Goal: Navigation & Orientation: Find specific page/section

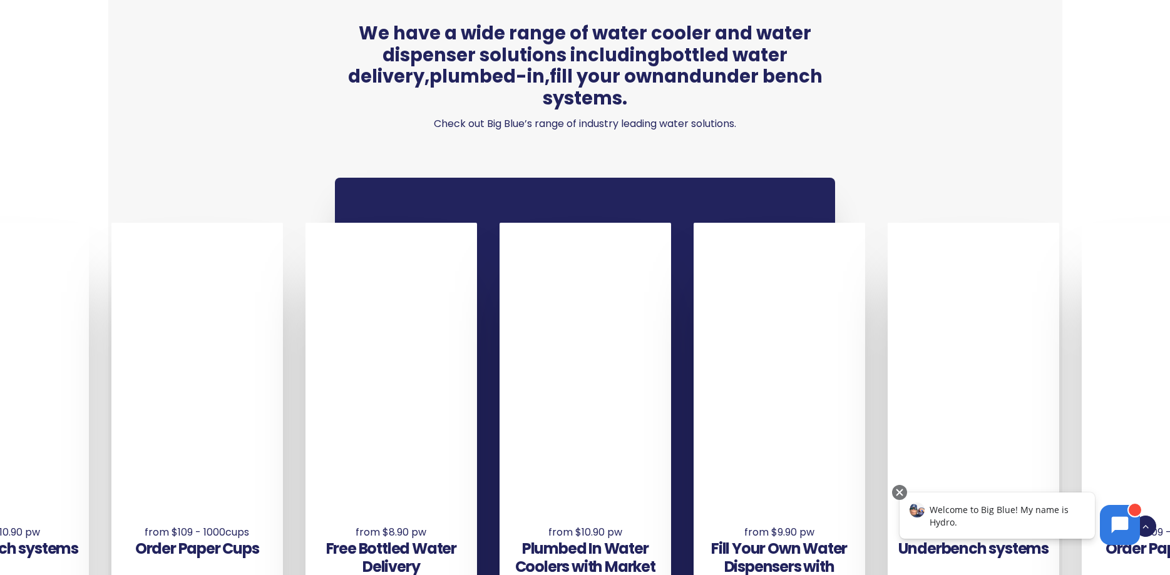
scroll to position [958, 0]
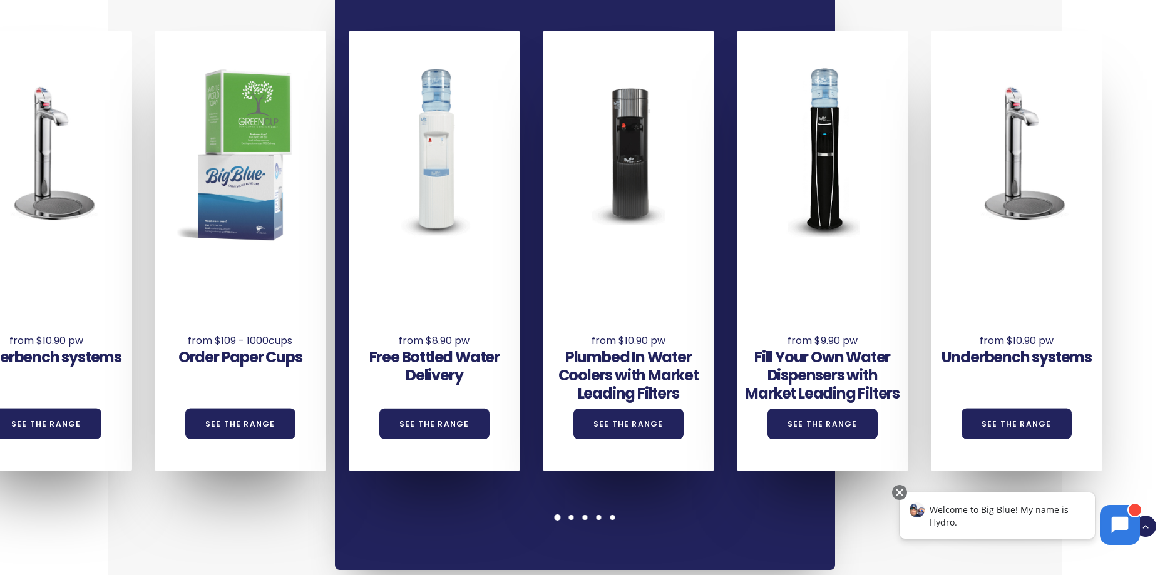
drag, startPoint x: 145, startPoint y: 319, endPoint x: 1158, endPoint y: 315, distance: 1013.5
click at [1158, 315] on div "Underbench systems See the Range Order Paper Cups See the Range Free Bottled Wa…" at bounding box center [57, 250] width 2329 height 439
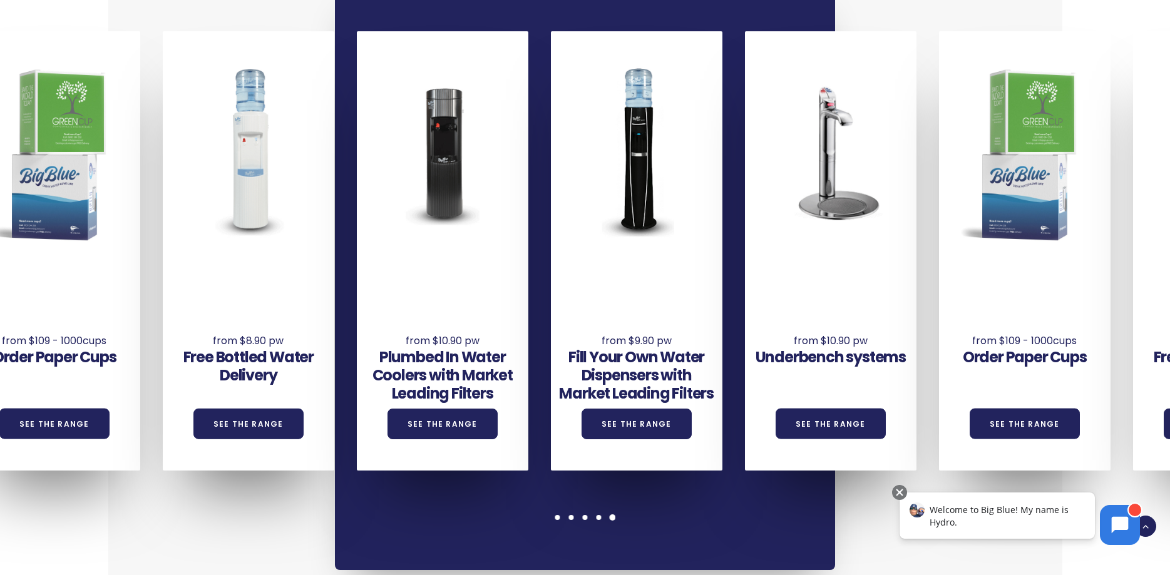
drag, startPoint x: 309, startPoint y: 270, endPoint x: 960, endPoint y: 319, distance: 652.3
click at [960, 319] on div "Order Paper Cups See the Range" at bounding box center [1025, 334] width 172 height 138
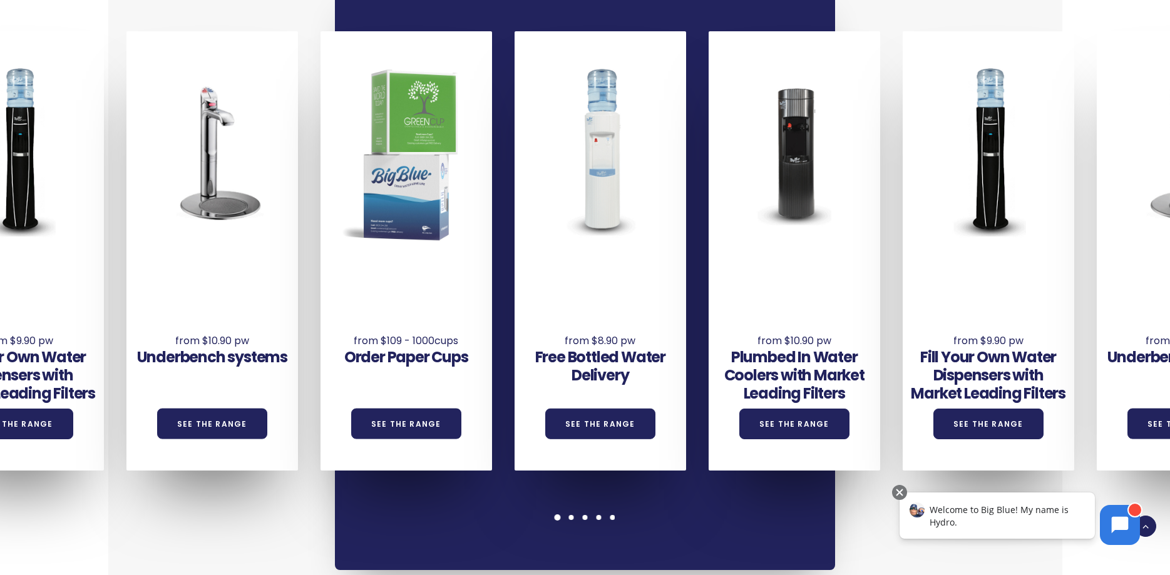
drag, startPoint x: 222, startPoint y: 303, endPoint x: 447, endPoint y: 263, distance: 228.9
click at [447, 263] on div "Underbench systems See the Range Order Paper Cups See the Range Free Bottled Wa…" at bounding box center [223, 250] width 2329 height 439
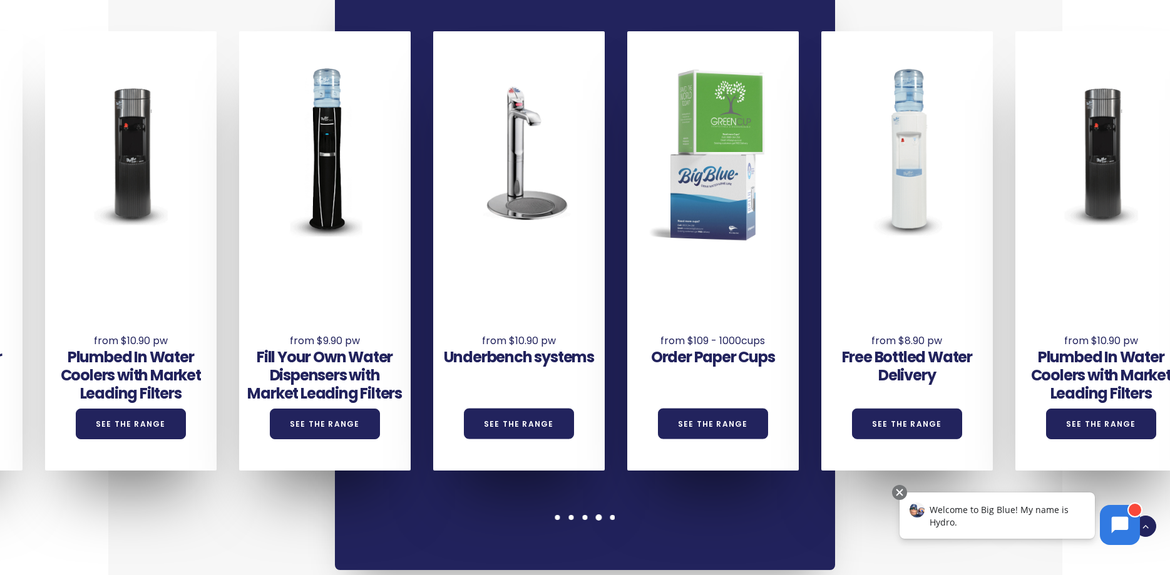
drag, startPoint x: 341, startPoint y: 302, endPoint x: 470, endPoint y: 314, distance: 130.2
click at [470, 314] on div "Underbench systems See the Range" at bounding box center [519, 334] width 172 height 138
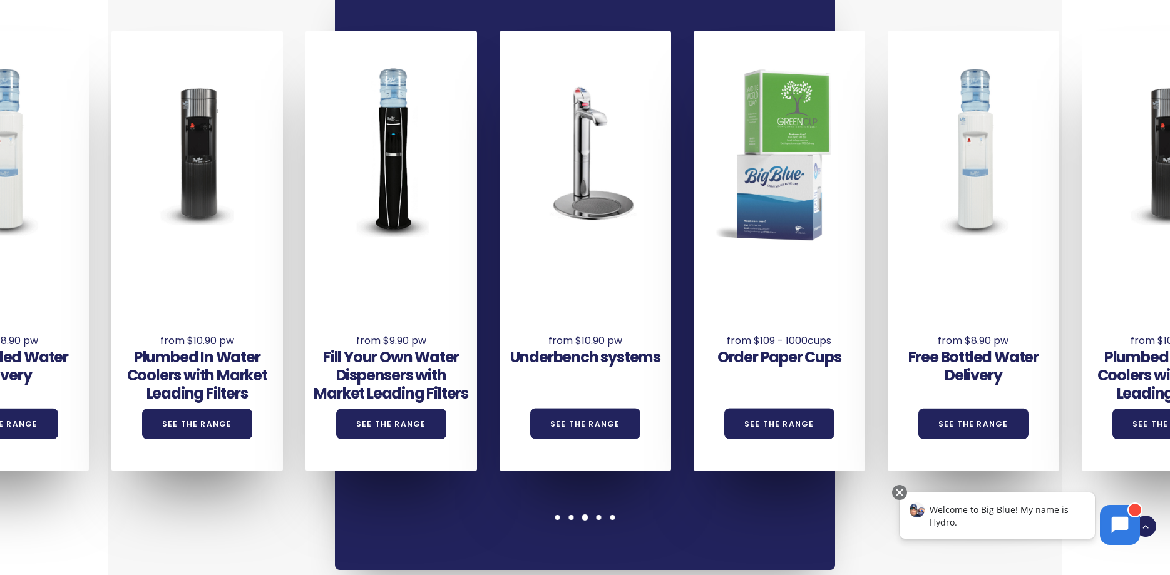
drag, startPoint x: 106, startPoint y: 320, endPoint x: 198, endPoint y: 314, distance: 92.2
click at [198, 314] on div "Underbench systems See the Range Order Paper Cups See the Range Free Bottled Wa…" at bounding box center [596, 250] width 2329 height 439
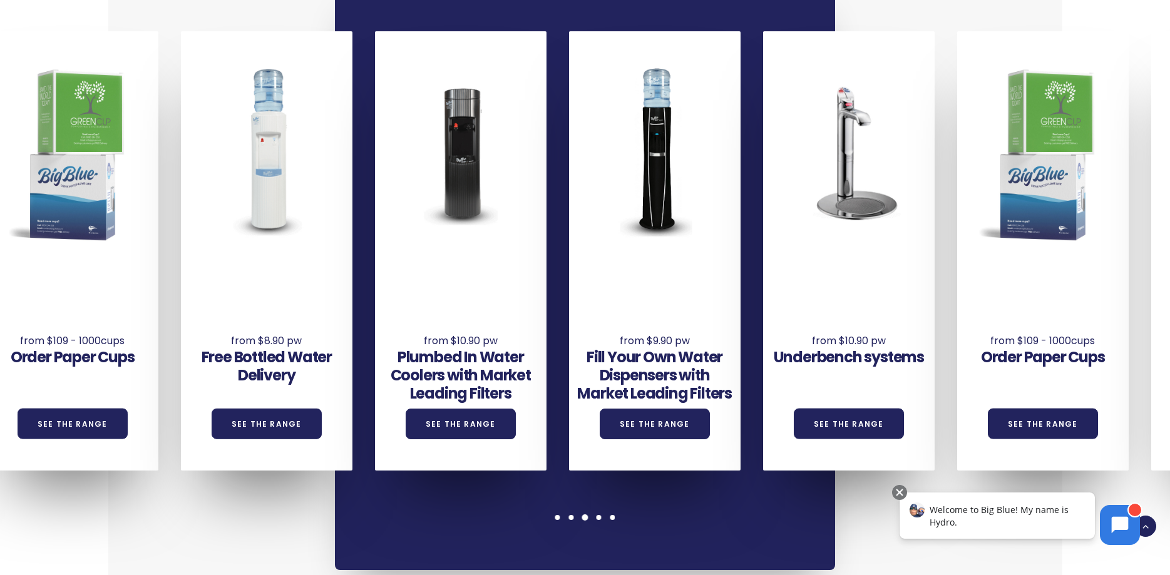
drag, startPoint x: 158, startPoint y: 285, endPoint x: 422, endPoint y: 280, distance: 263.6
click at [422, 280] on div "Plumbed In Water Coolers with Market Leading Filters See the Range" at bounding box center [461, 351] width 172 height 173
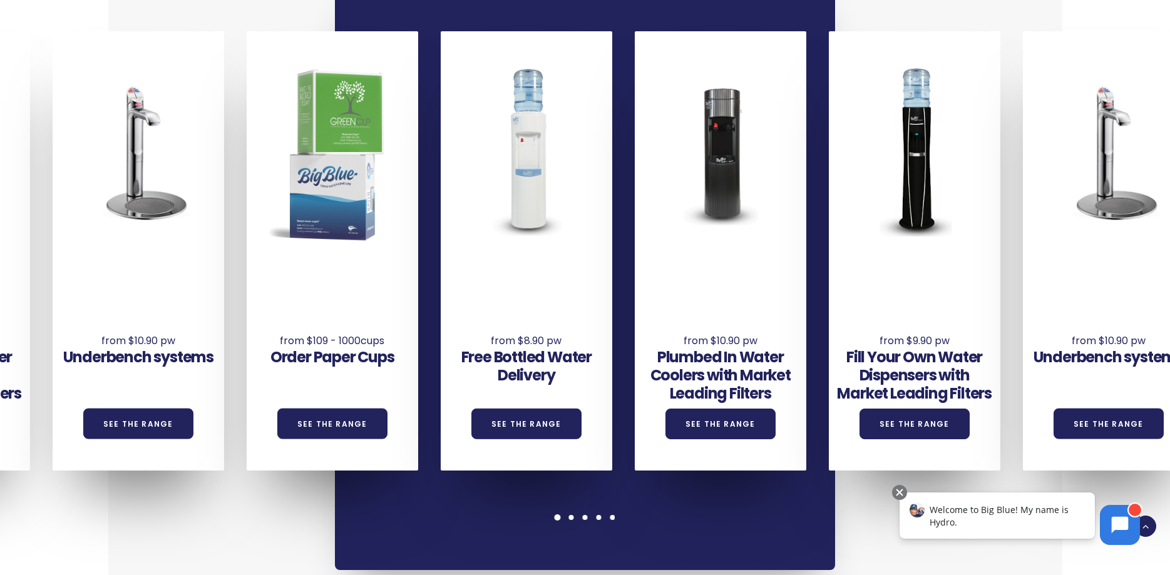
drag, startPoint x: 165, startPoint y: 260, endPoint x: 395, endPoint y: 247, distance: 230.7
click at [377, 249] on div "Underbench systems See the Range Order Paper Cups See the Range Free Bottled Wa…" at bounding box center [149, 250] width 2329 height 439
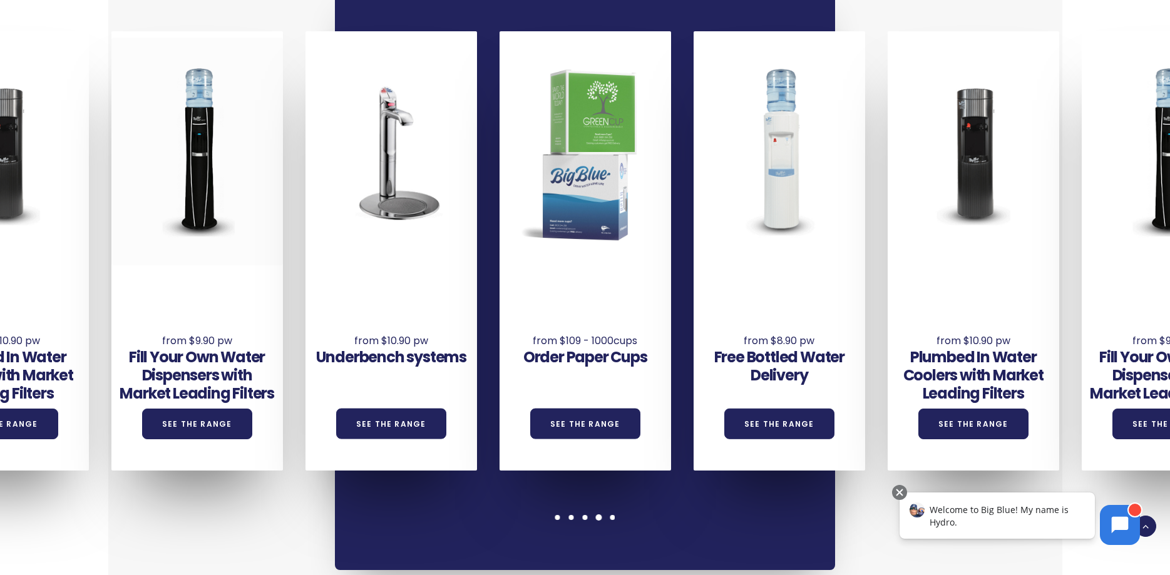
drag, startPoint x: 270, startPoint y: 244, endPoint x: 447, endPoint y: 239, distance: 176.6
click at [283, 239] on div at bounding box center [197, 152] width 172 height 228
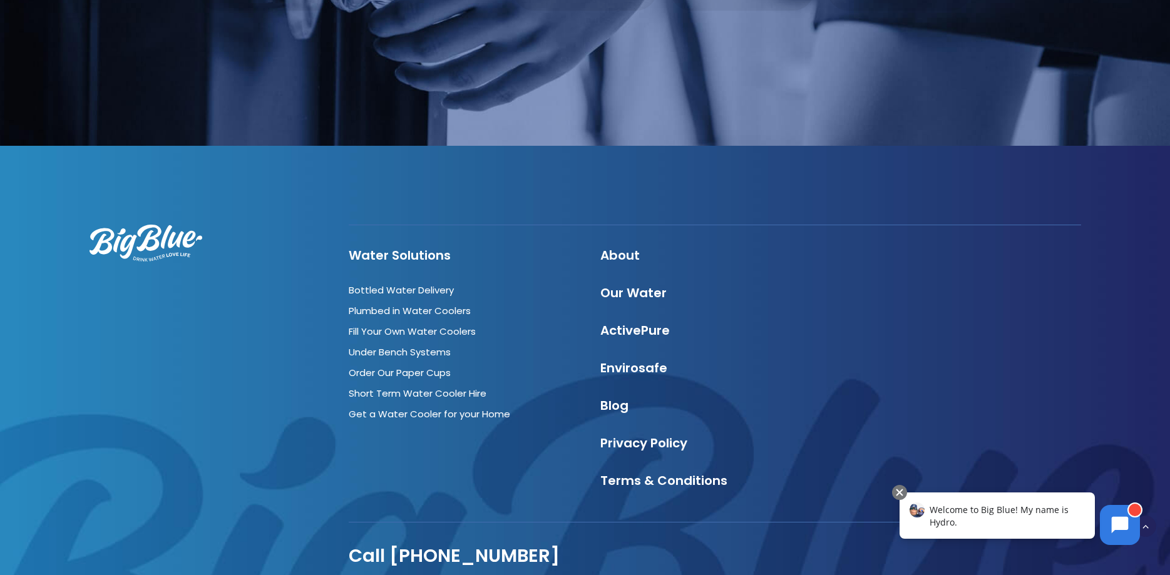
scroll to position [3830, 0]
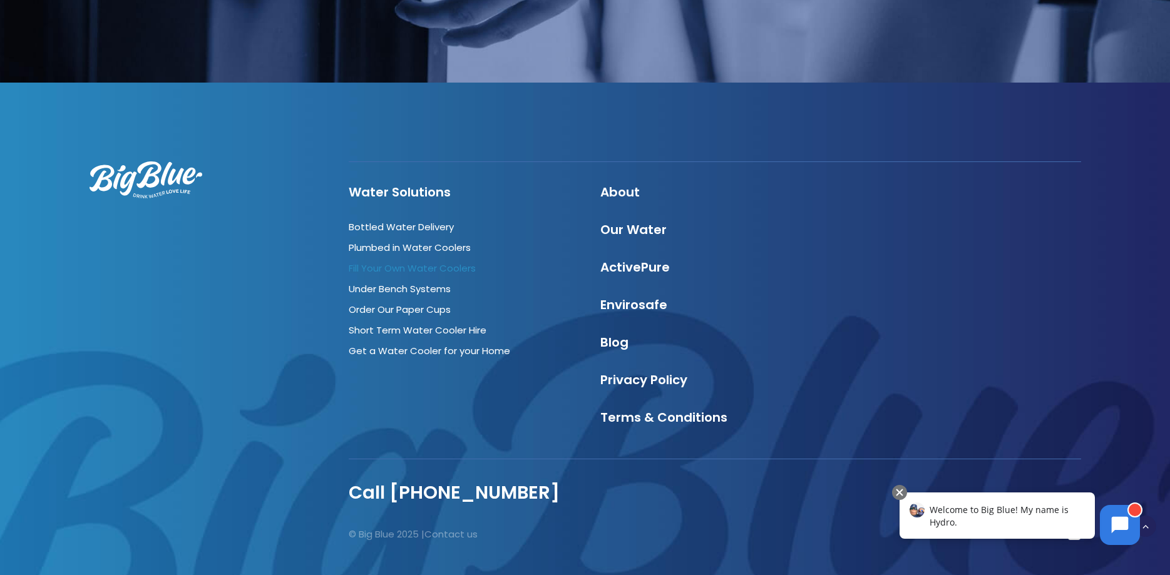
click at [424, 262] on link "Fill Your Own Water Coolers" at bounding box center [412, 268] width 127 height 13
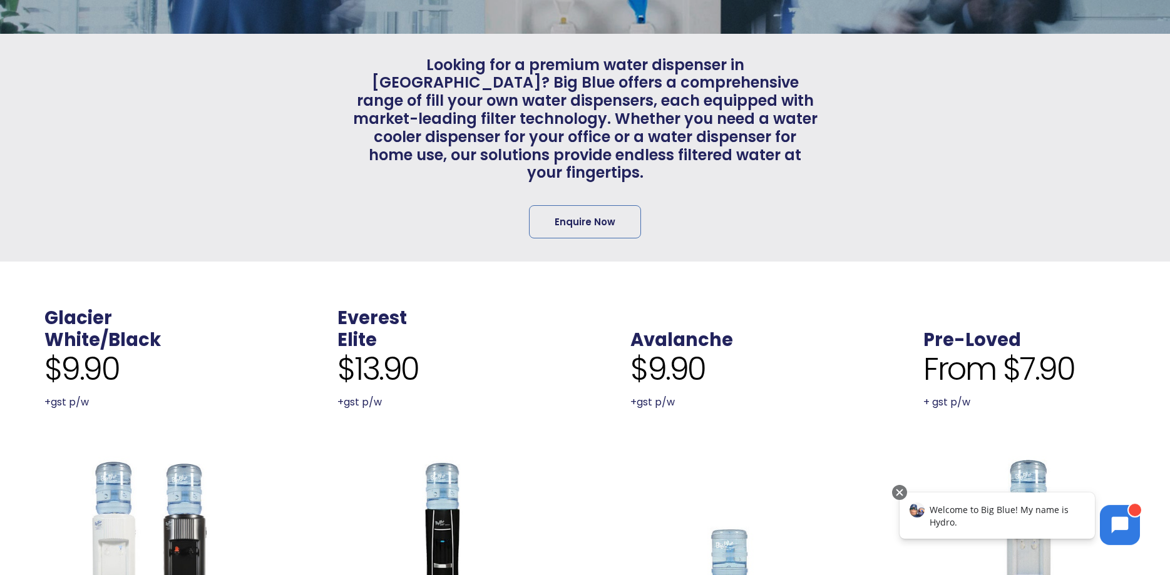
scroll to position [255, 0]
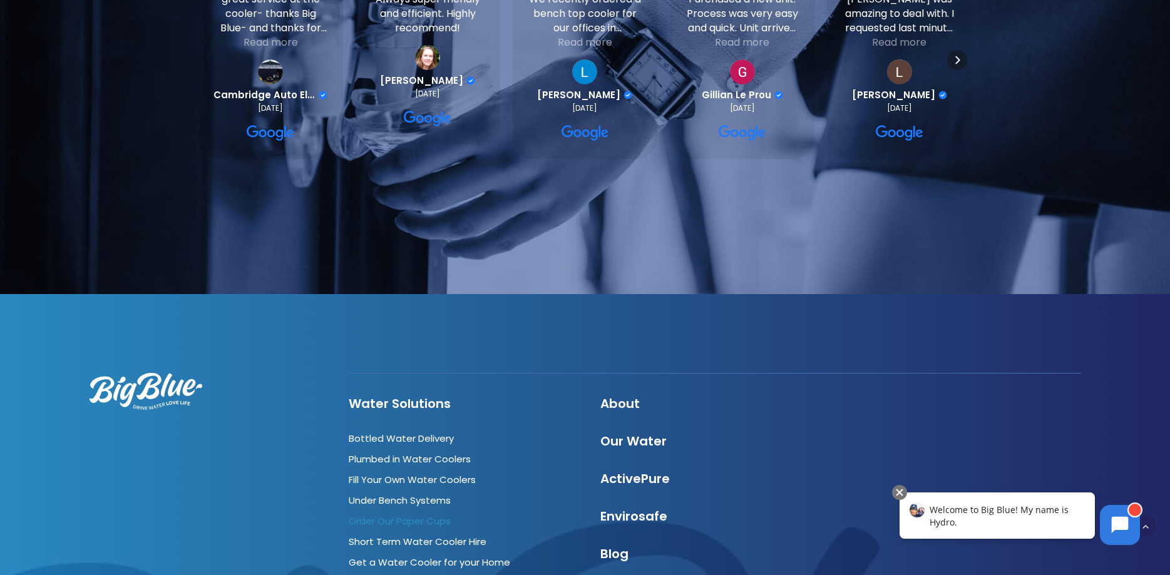
click at [407, 515] on link "Order Our Paper Cups" at bounding box center [400, 521] width 102 height 13
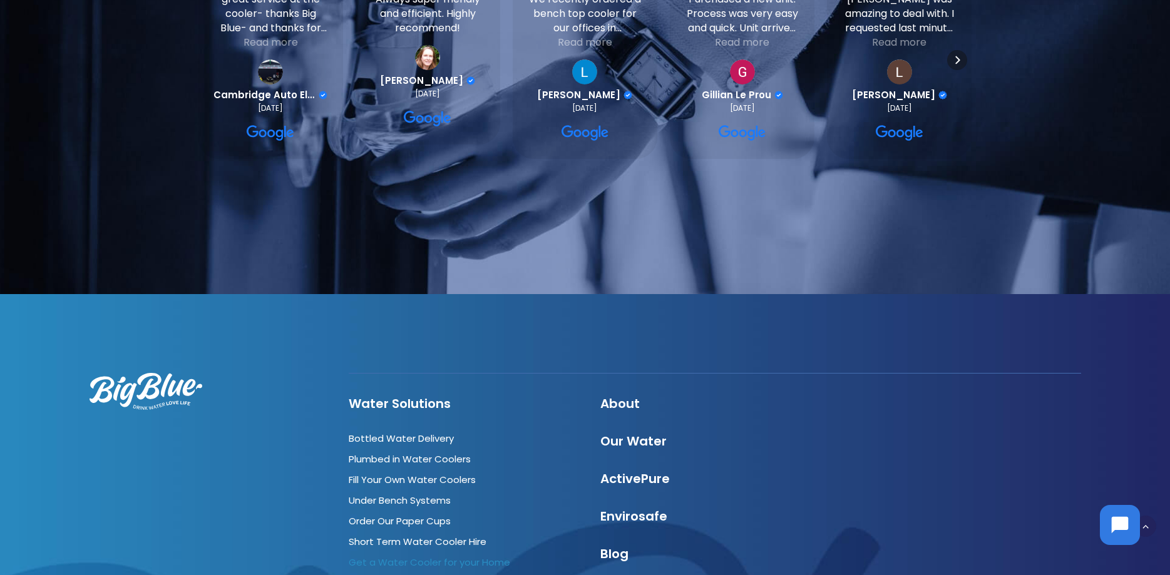
click at [426, 556] on link "Get a Water Cooler for your Home" at bounding box center [430, 562] width 162 height 13
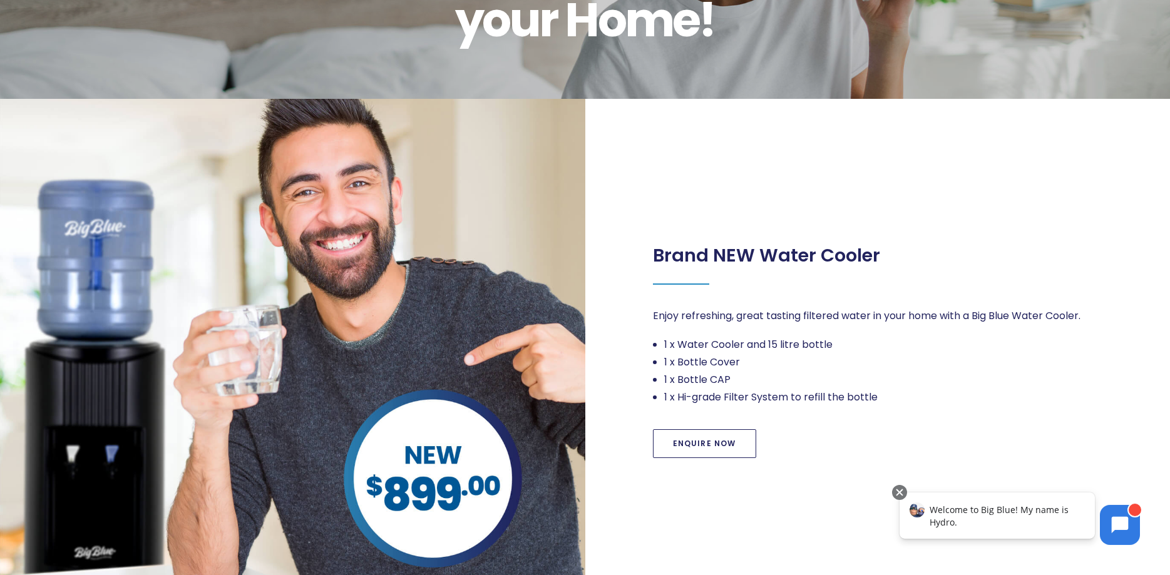
scroll to position [128, 0]
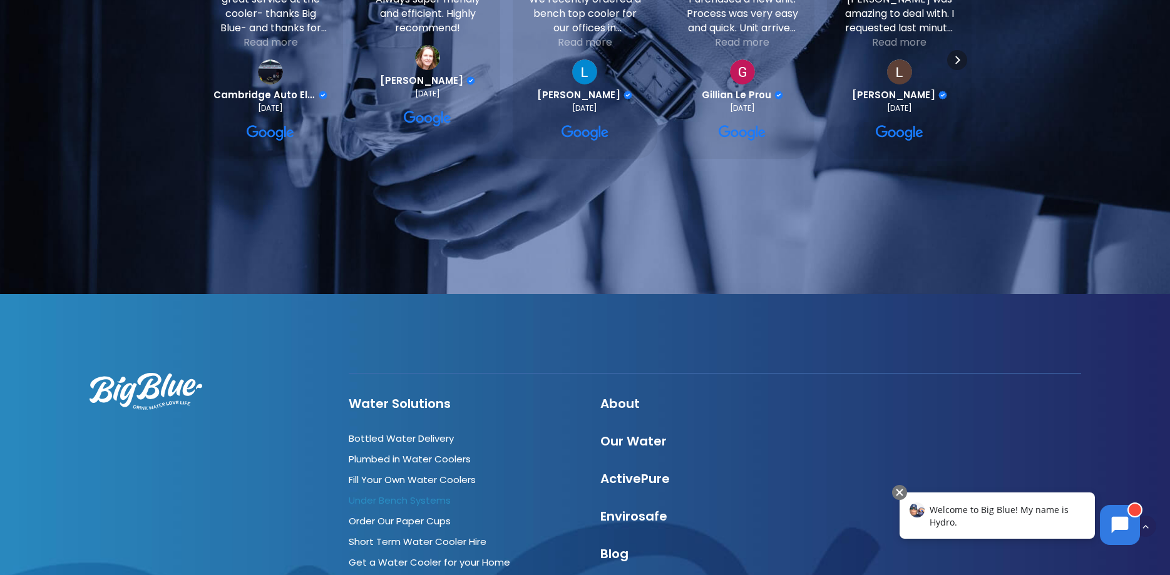
click at [432, 494] on link "Under Bench Systems" at bounding box center [400, 500] width 102 height 13
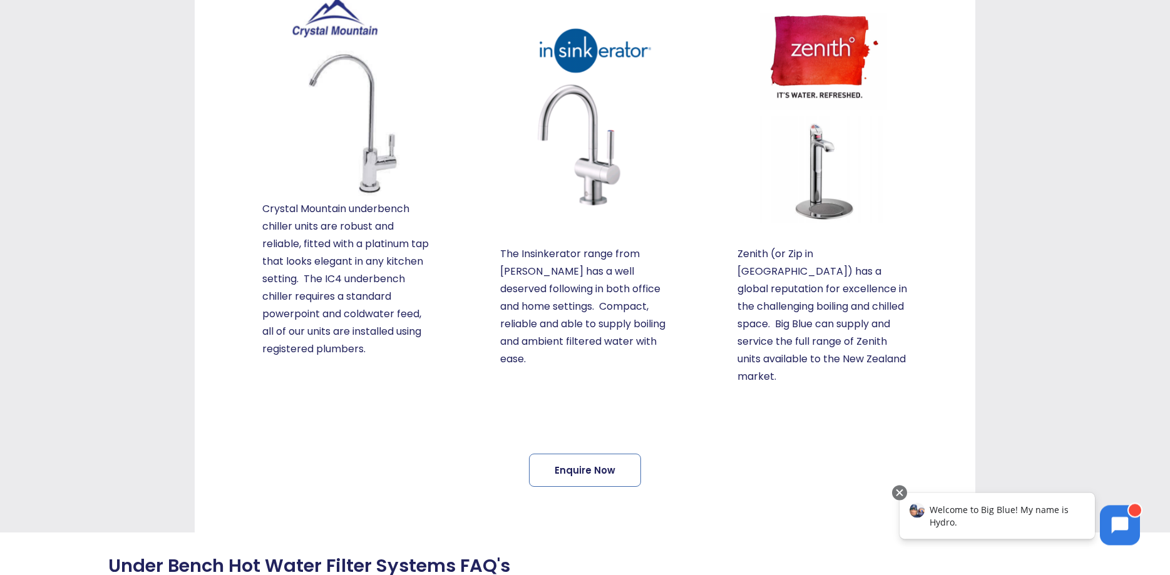
scroll to position [383, 0]
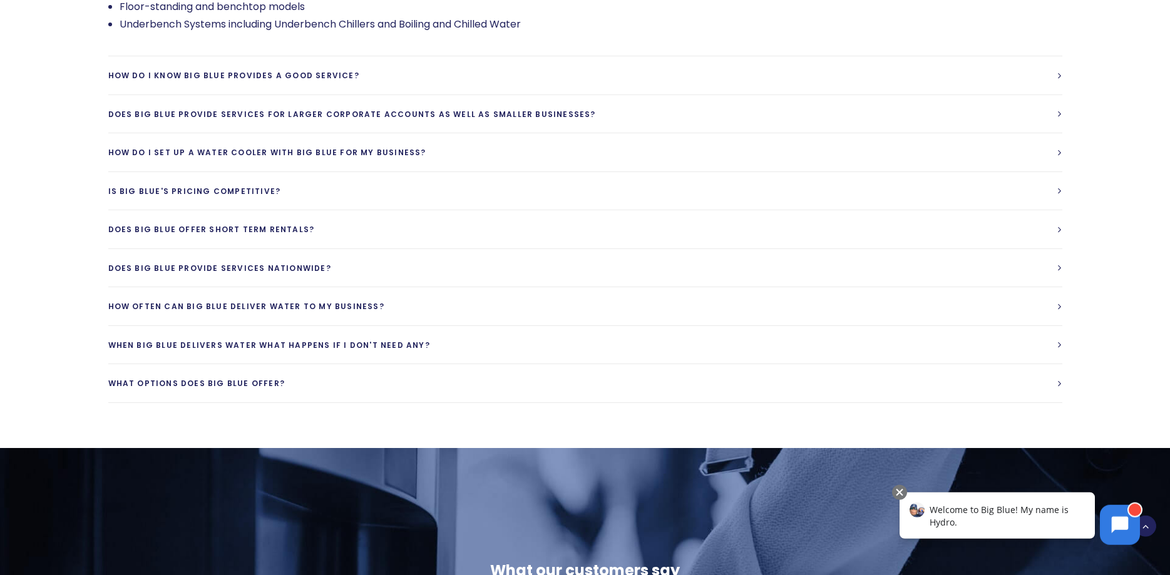
scroll to position [2470, 0]
